Goal: Task Accomplishment & Management: Manage account settings

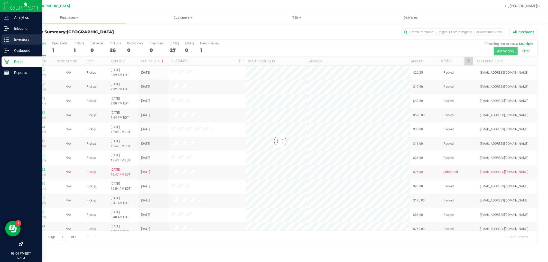
click at [9, 38] on p "Inventory" at bounding box center [24, 39] width 31 height 6
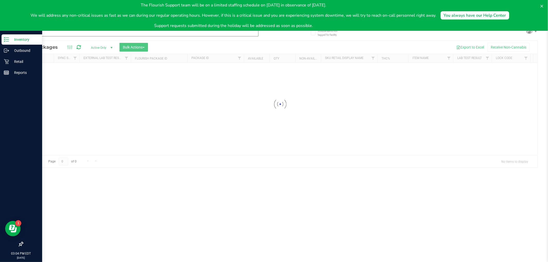
click at [152, 34] on div "Inventory All packages All inventory Waste log Create inventory Lab Results Inv…" at bounding box center [280, 137] width 536 height 250
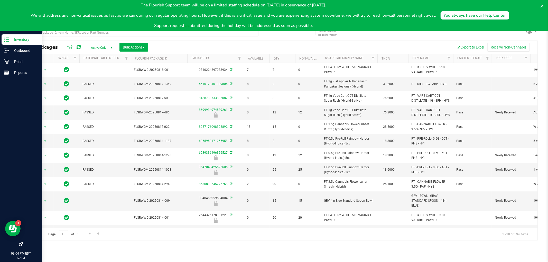
click at [155, 36] on div at bounding box center [141, 35] width 236 height 12
click at [541, 7] on icon at bounding box center [541, 6] width 3 height 3
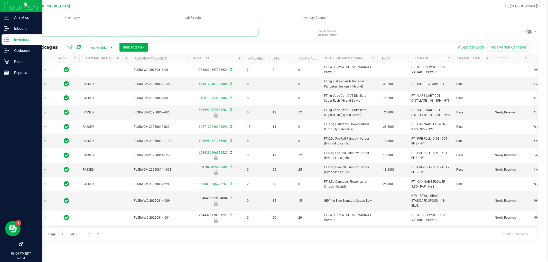
click at [233, 33] on input "text" at bounding box center [141, 33] width 236 height 8
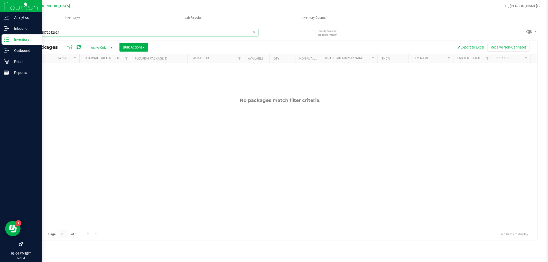
type input "1265612872642624"
click at [254, 32] on icon at bounding box center [255, 32] width 4 height 6
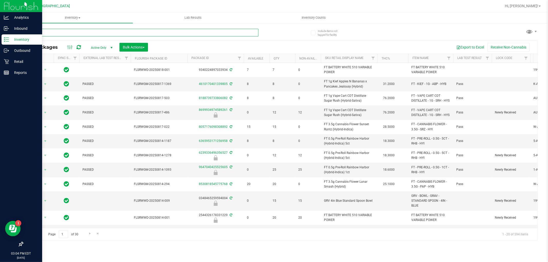
click at [248, 33] on input "text" at bounding box center [141, 33] width 236 height 8
click at [27, 59] on p "Retail" at bounding box center [24, 62] width 31 height 6
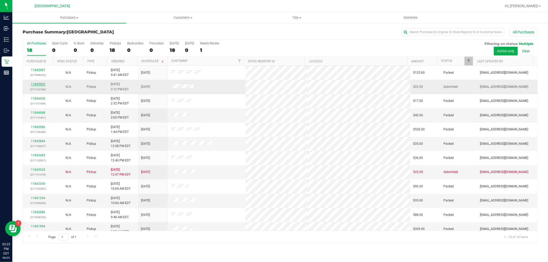
click at [38, 84] on link "11845002" at bounding box center [38, 84] width 14 height 4
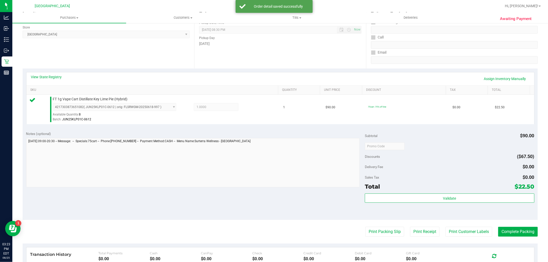
scroll to position [114, 0]
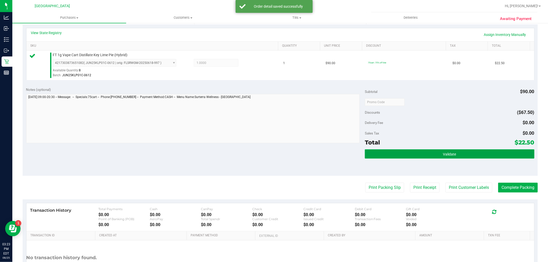
click at [371, 157] on button "Validate" at bounding box center [449, 153] width 169 height 9
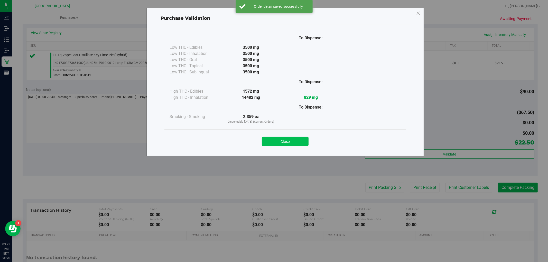
click at [279, 140] on button "Close" at bounding box center [285, 141] width 47 height 9
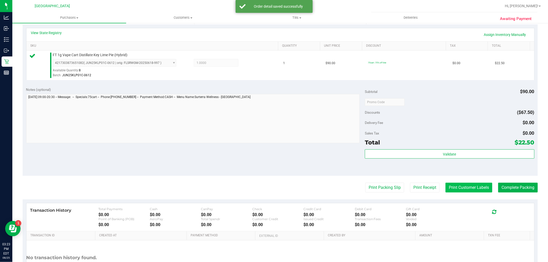
click at [445, 185] on button "Print Customer Labels" at bounding box center [468, 188] width 47 height 10
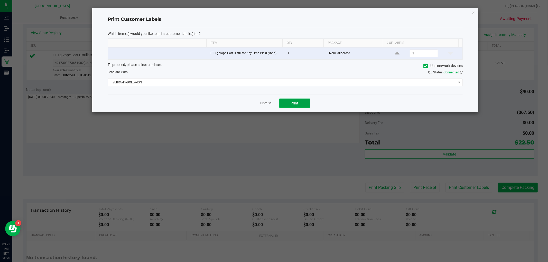
click at [296, 100] on button "Print" at bounding box center [294, 103] width 31 height 9
click at [266, 103] on link "Dismiss" at bounding box center [265, 103] width 11 height 4
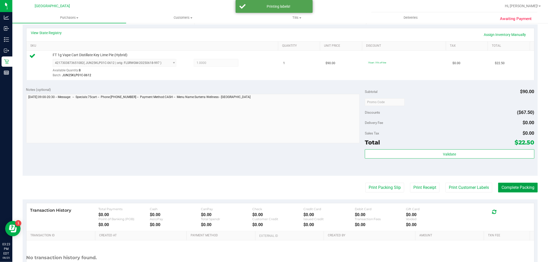
click at [529, 191] on button "Complete Packing" at bounding box center [518, 188] width 40 height 10
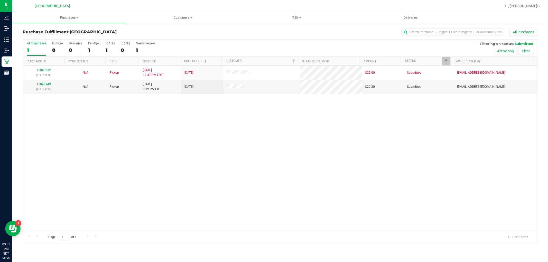
click at [86, 140] on div "11843632 (317131678) N/A Pickup [DATE] 12:47 PM EDT 8/25/2025 $25.00 Submitted …" at bounding box center [280, 148] width 515 height 165
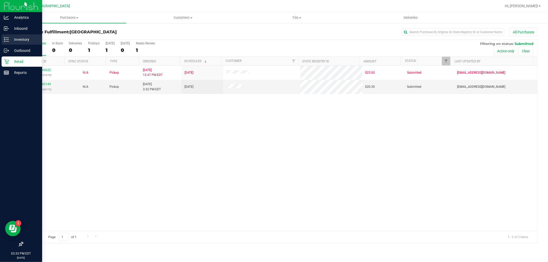
click at [12, 38] on p "Inventory" at bounding box center [24, 39] width 31 height 6
click at [17, 37] on p "Inventory" at bounding box center [24, 39] width 31 height 6
click at [23, 41] on p "Inventory" at bounding box center [24, 39] width 31 height 6
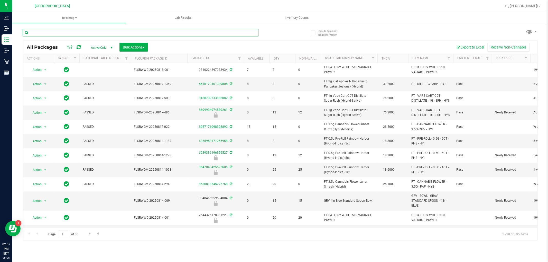
click at [105, 35] on input "text" at bounding box center [141, 33] width 236 height 8
type input "466"
click at [124, 47] on span "Bulk Actions" at bounding box center [134, 47] width 22 height 4
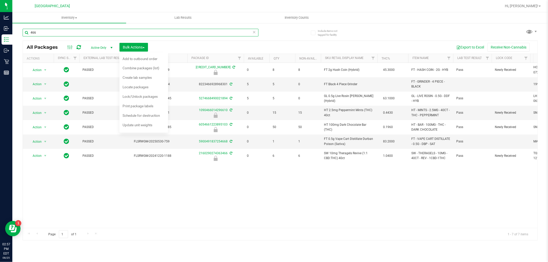
click at [77, 29] on input "466" at bounding box center [141, 33] width 236 height 8
click at [77, 30] on input "466" at bounding box center [141, 33] width 236 height 8
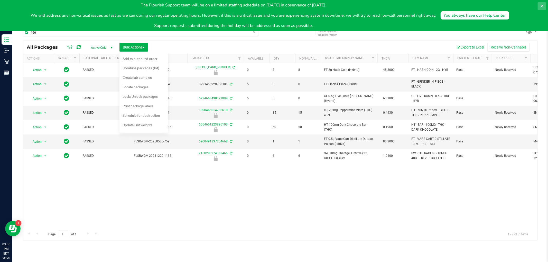
click at [540, 5] on icon at bounding box center [542, 6] width 4 height 4
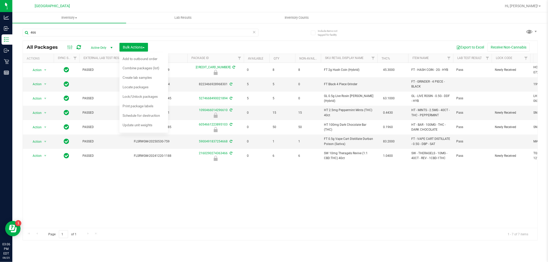
click at [419, 38] on div "466 All Packages Active Only Active Only Lab Samples Locked All External Intern…" at bounding box center [280, 132] width 515 height 217
click at [160, 35] on input "466" at bounding box center [141, 33] width 236 height 8
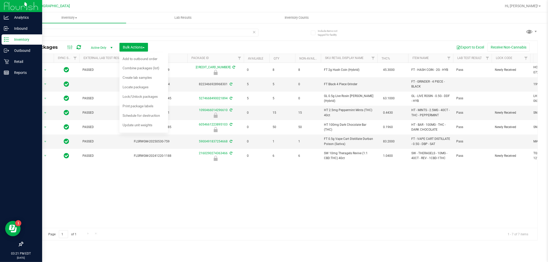
click at [16, 41] on p "Inventory" at bounding box center [24, 39] width 31 height 6
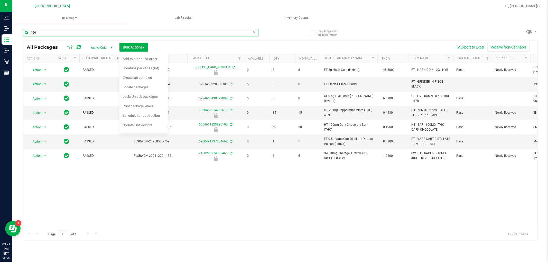
click at [37, 32] on input "466" at bounding box center [141, 33] width 236 height 8
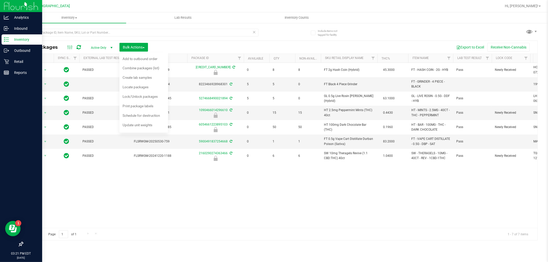
click at [12, 37] on p "Inventory" at bounding box center [24, 39] width 31 height 6
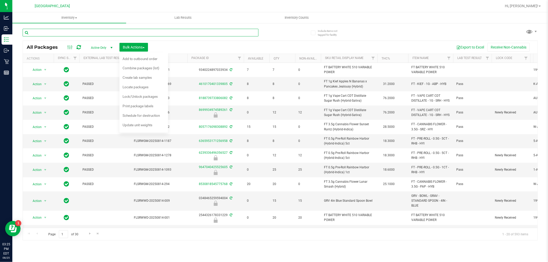
click at [137, 32] on input "text" at bounding box center [141, 33] width 236 height 8
click at [178, 43] on div "Export to Excel Receive Non-Cannabis" at bounding box center [343, 47] width 382 height 9
click at [176, 34] on input "text" at bounding box center [141, 33] width 236 height 8
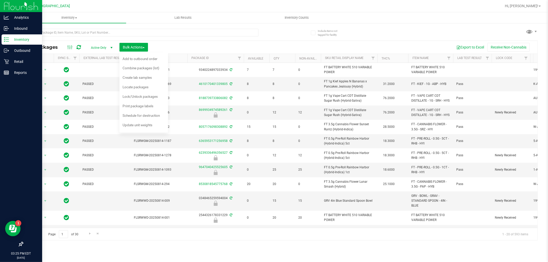
click at [14, 37] on p "Inventory" at bounding box center [24, 39] width 31 height 6
click at [16, 37] on p "Inventory" at bounding box center [24, 39] width 31 height 6
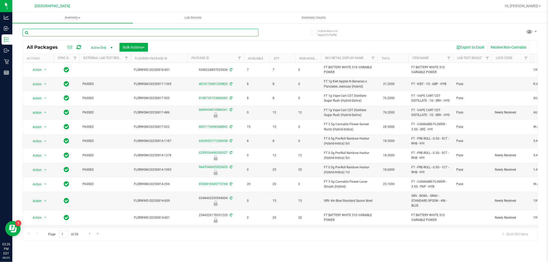
click at [51, 32] on input "text" at bounding box center [141, 33] width 236 height 8
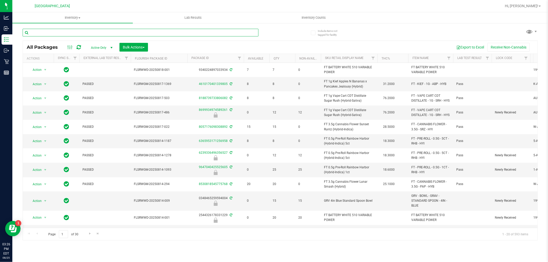
click at [51, 32] on input "text" at bounding box center [141, 33] width 236 height 8
